Goal: Task Accomplishment & Management: Manage account settings

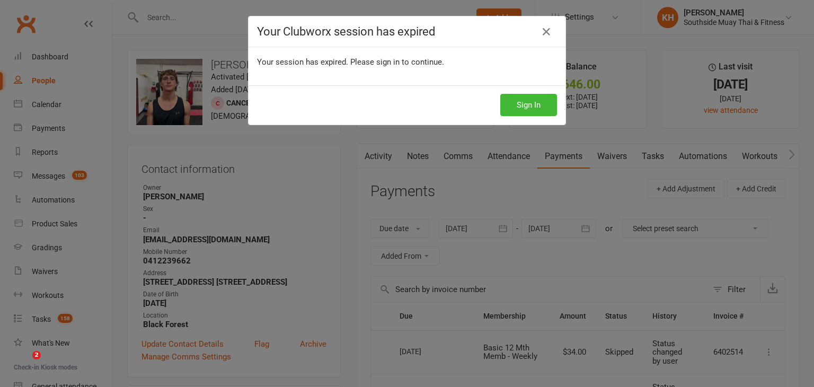
scroll to position [124, 0]
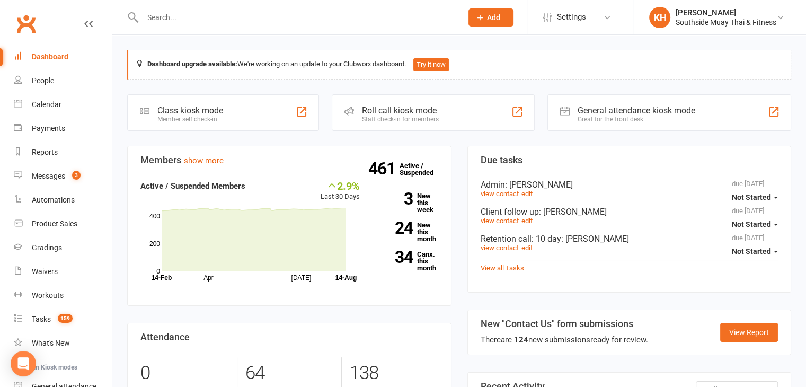
click at [191, 13] on input "text" at bounding box center [296, 17] width 315 height 15
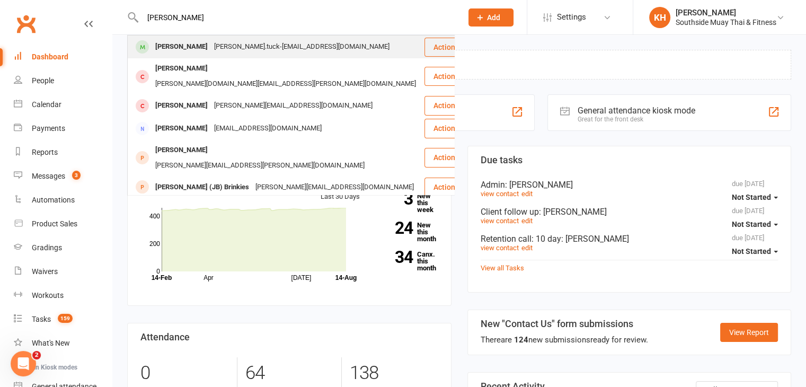
type input "justus tuck"
click at [185, 55] on div "Justus Tuck Justus.tuck-marsh@proton.me" at bounding box center [275, 47] width 295 height 22
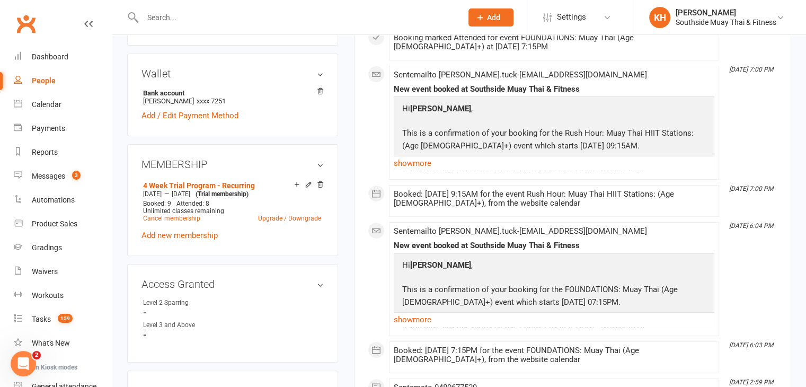
scroll to position [362, 0]
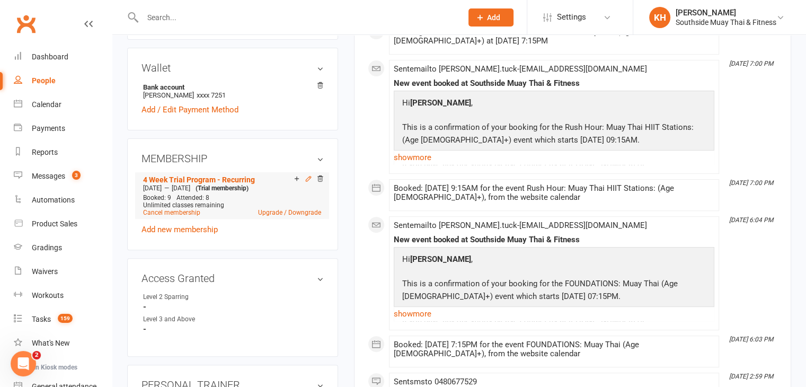
click at [307, 176] on icon at bounding box center [308, 178] width 5 height 5
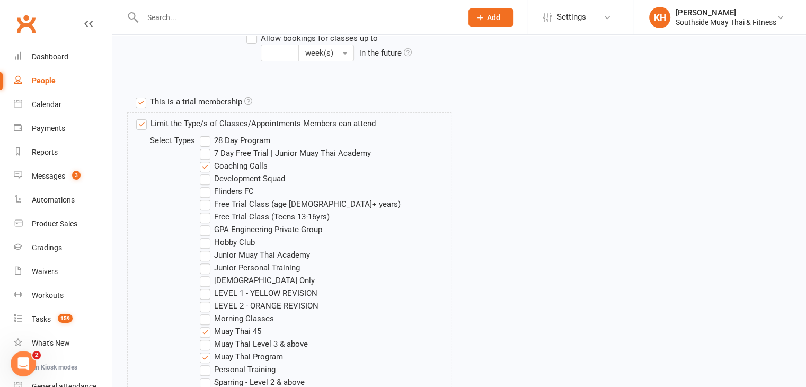
scroll to position [389, 0]
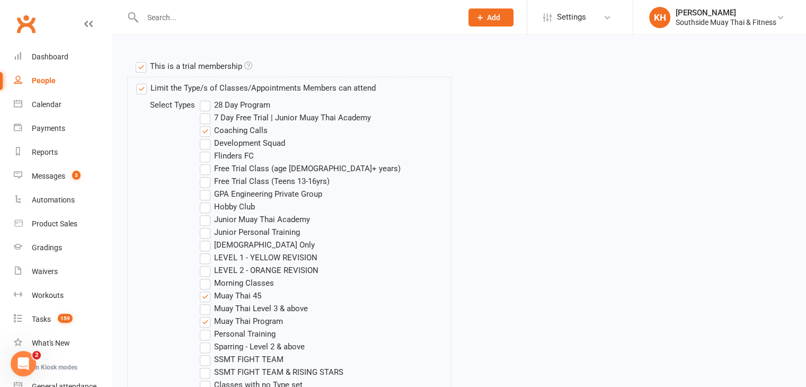
click at [209, 255] on label "LEVEL 1 - YELLOW REVISION" at bounding box center [259, 257] width 118 height 13
click at [207, 251] on input "LEVEL 1 - YELLOW REVISION" at bounding box center [203, 251] width 7 height 0
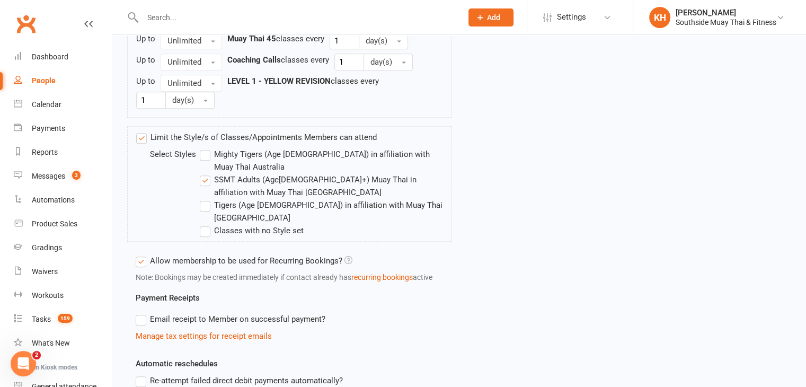
scroll to position [909, 0]
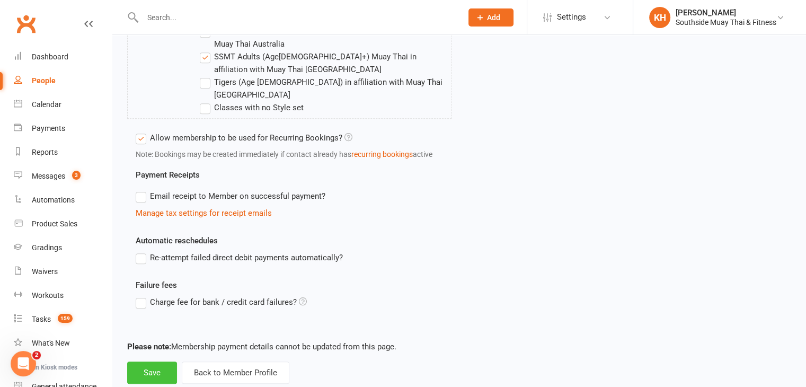
click at [144, 361] on button "Save" at bounding box center [152, 372] width 50 height 22
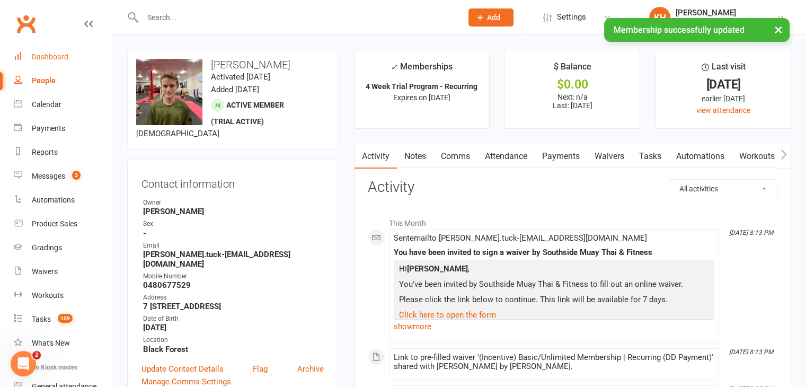
click at [47, 58] on div "Dashboard" at bounding box center [50, 56] width 37 height 8
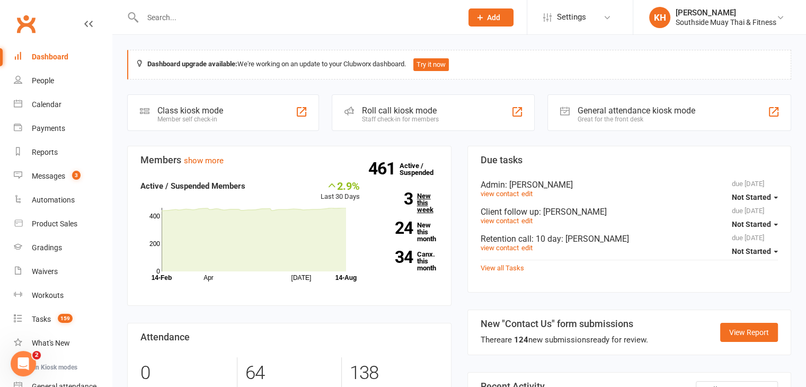
click at [424, 204] on link "3 New this week" at bounding box center [407, 202] width 63 height 21
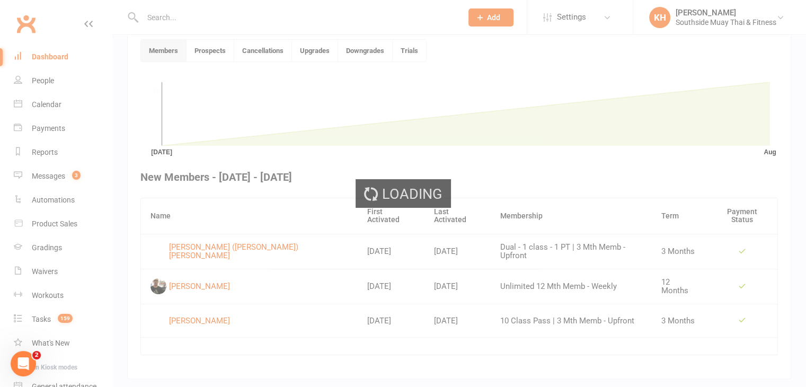
scroll to position [289, 0]
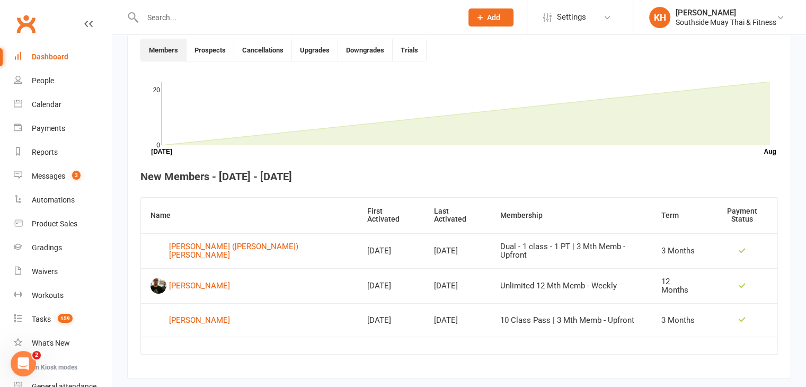
click at [57, 54] on div "Dashboard" at bounding box center [50, 56] width 37 height 8
